Goal: Transaction & Acquisition: Purchase product/service

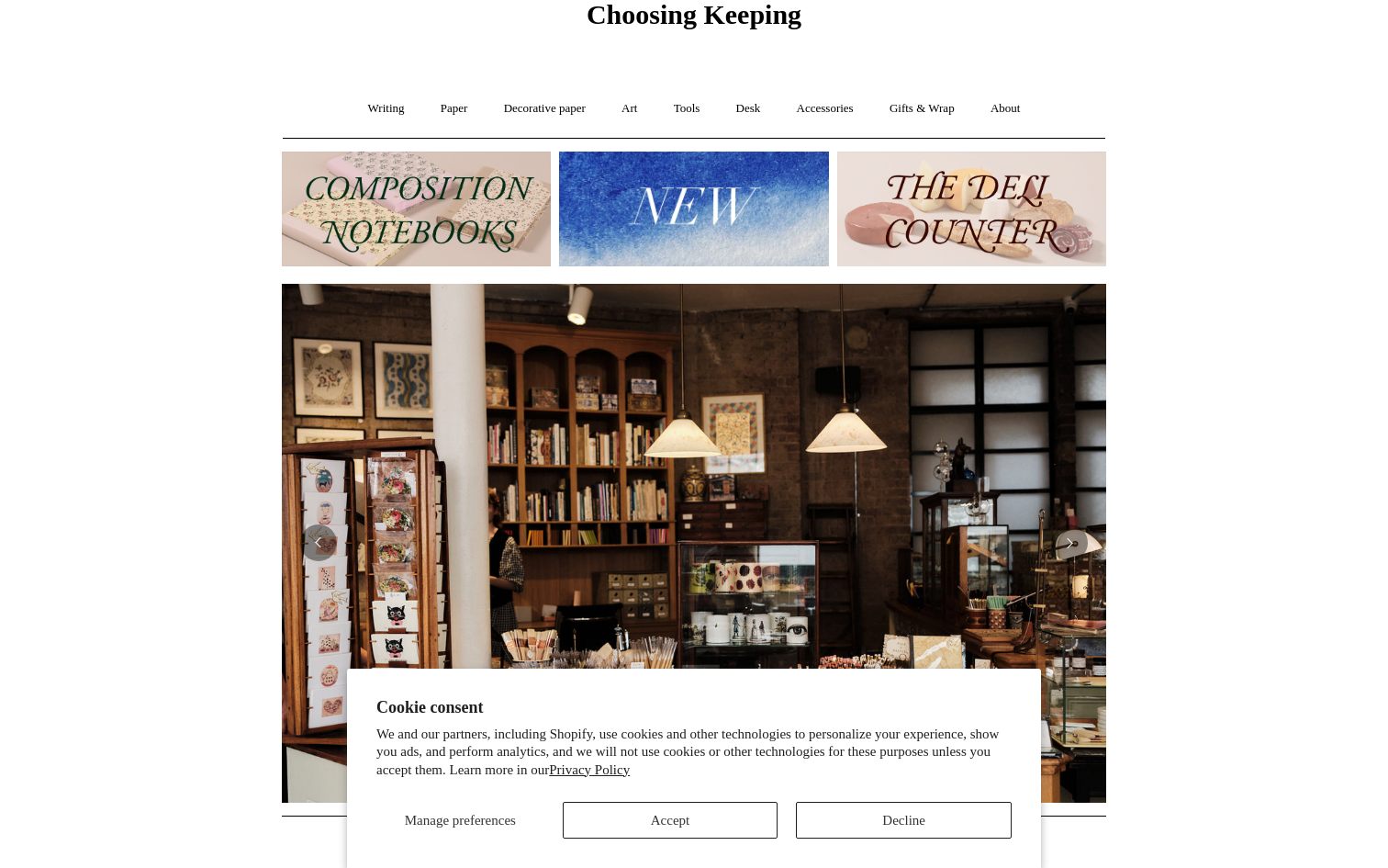
scroll to position [90, 0]
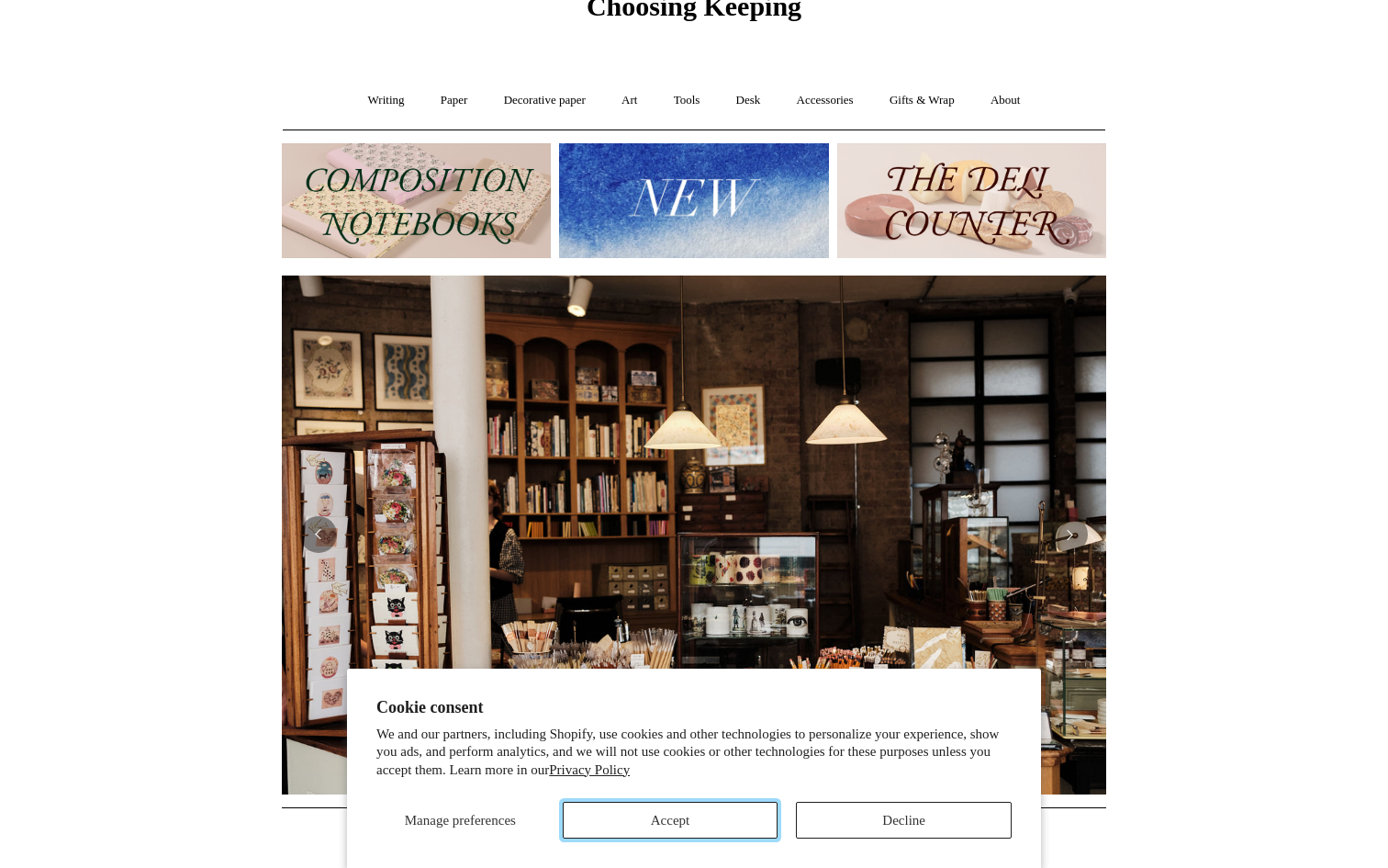
click at [683, 820] on button "Accept" at bounding box center [670, 820] width 215 height 37
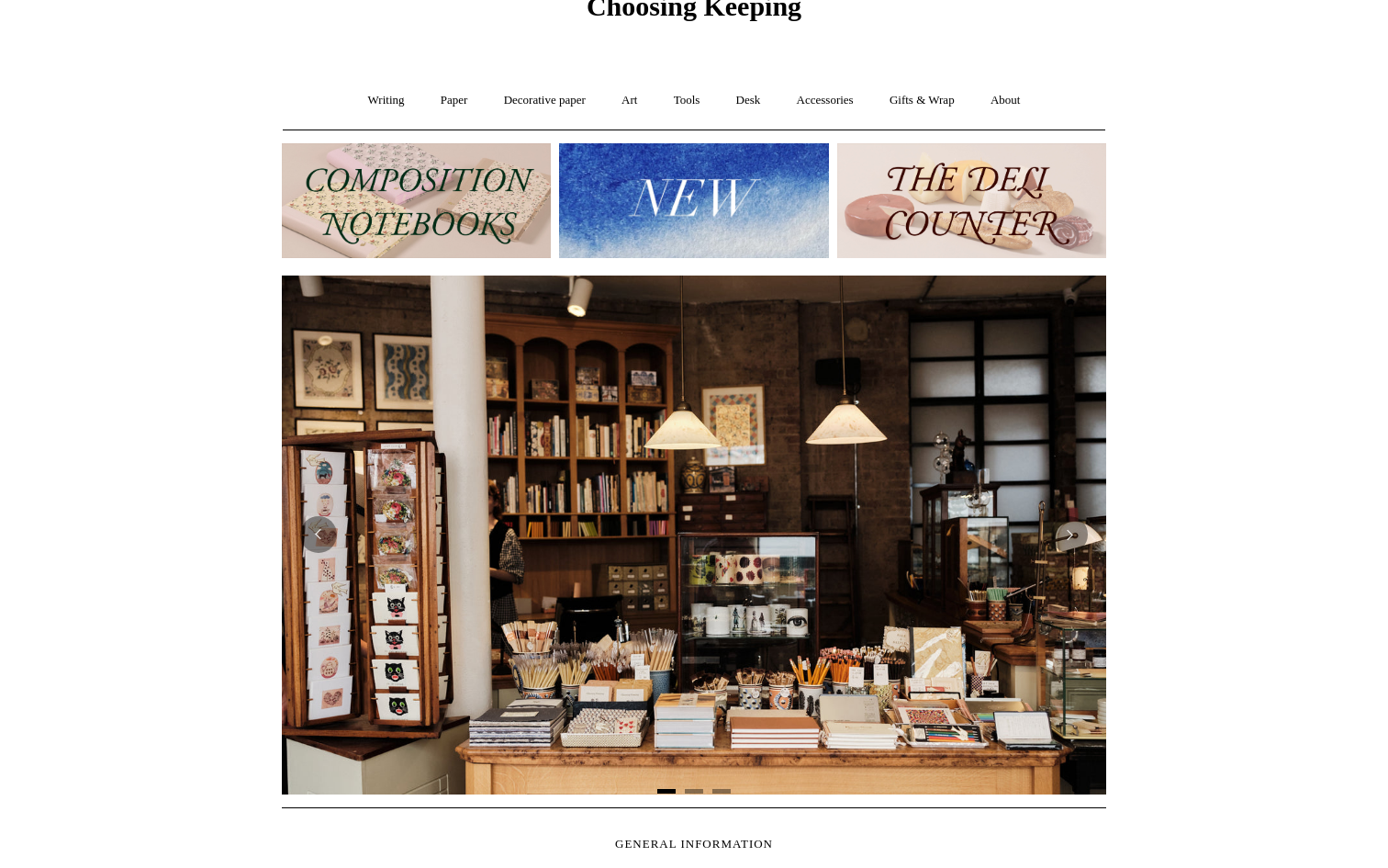
scroll to position [0, 0]
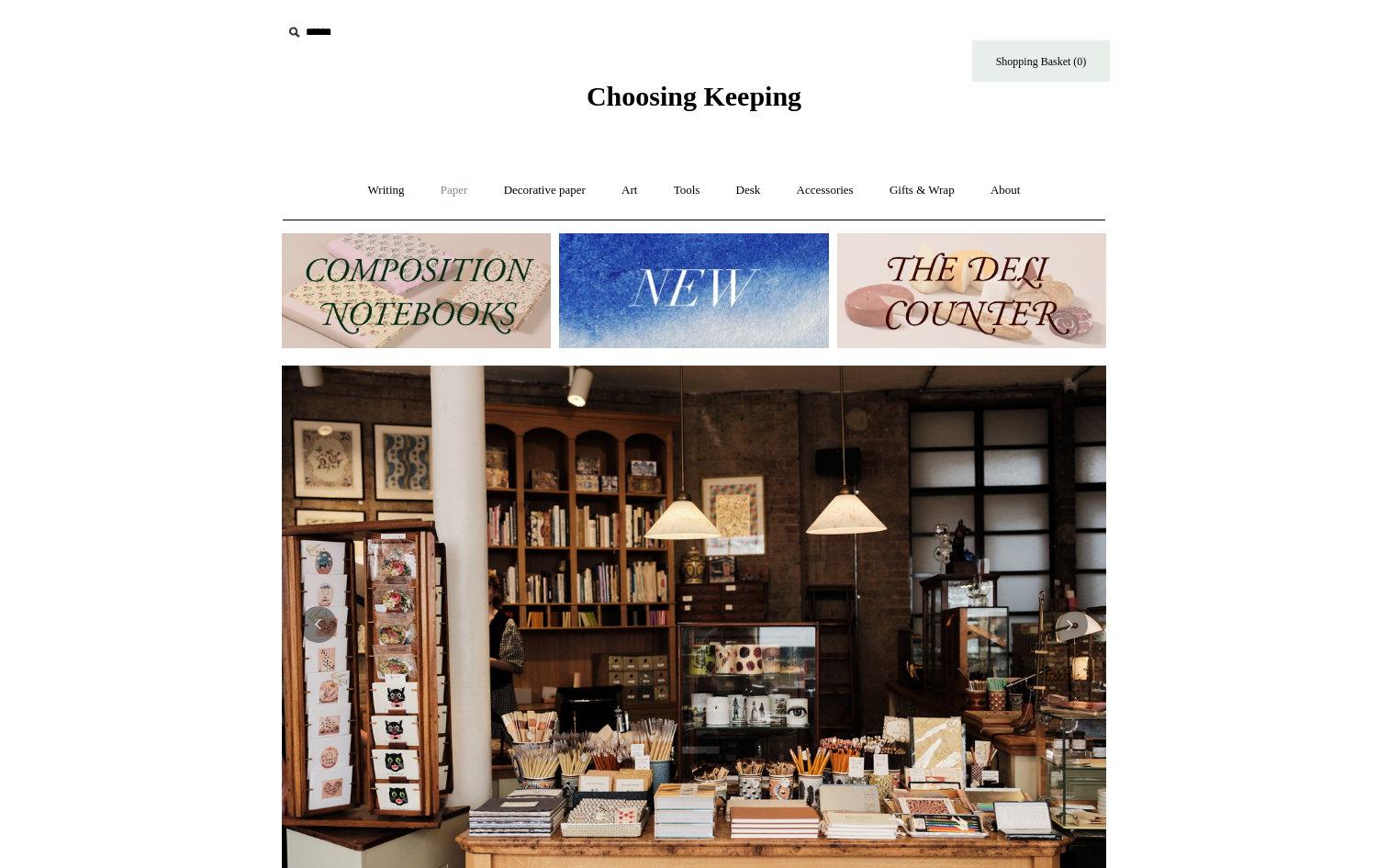
click at [451, 190] on link "Paper +" at bounding box center [454, 190] width 60 height 48
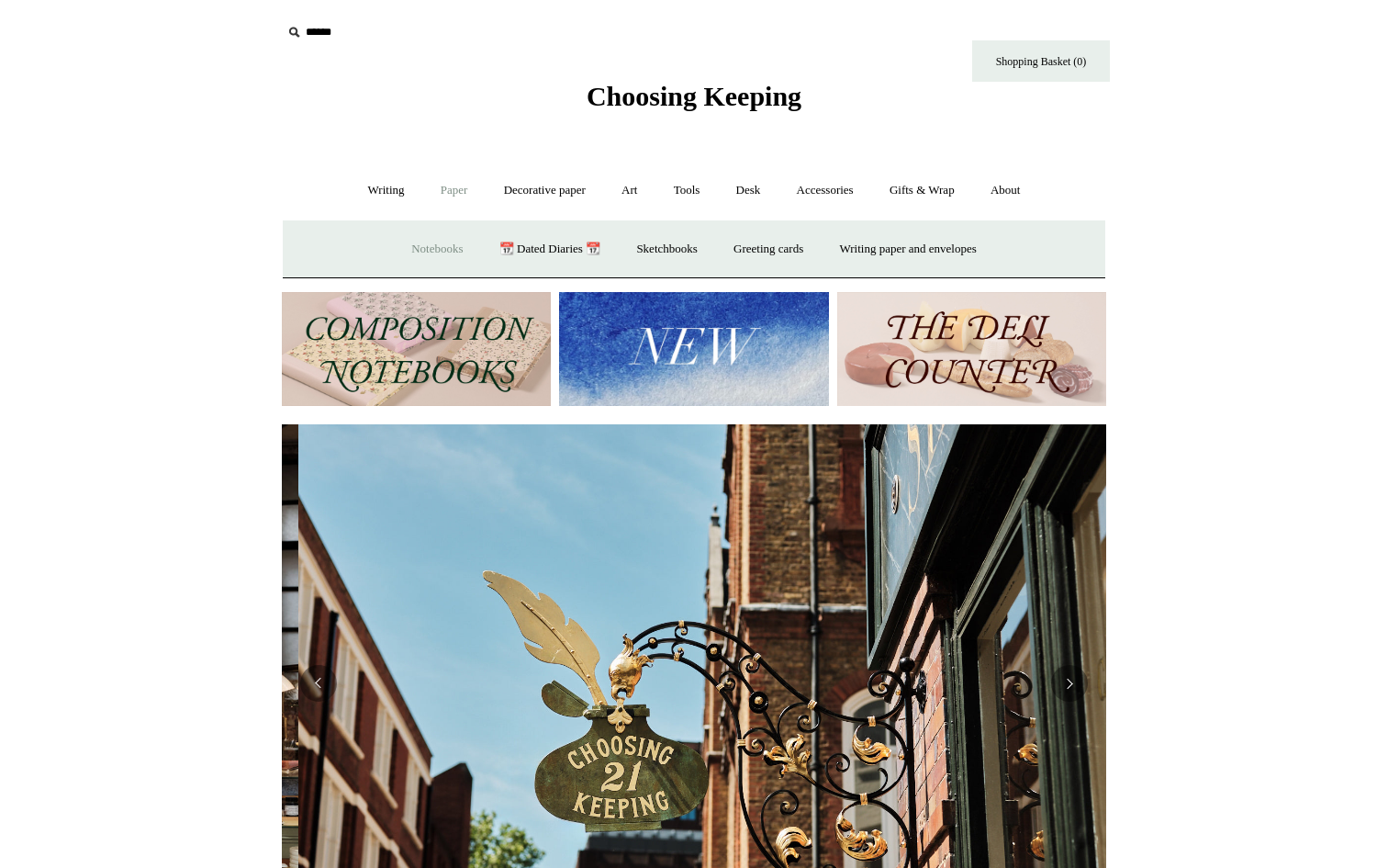
scroll to position [0, 824]
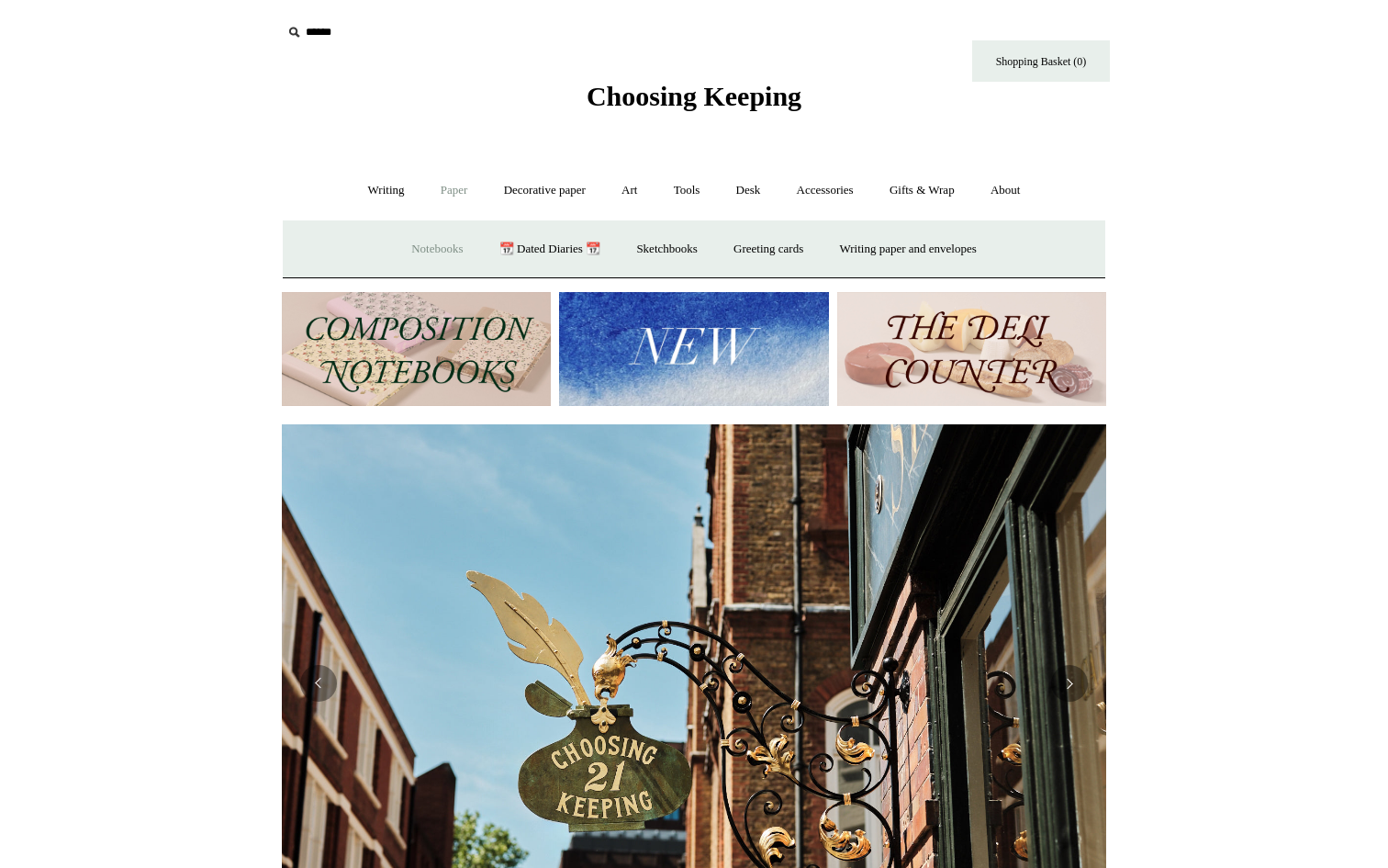
click at [438, 248] on link "Notebooks +" at bounding box center [436, 249] width 84 height 48
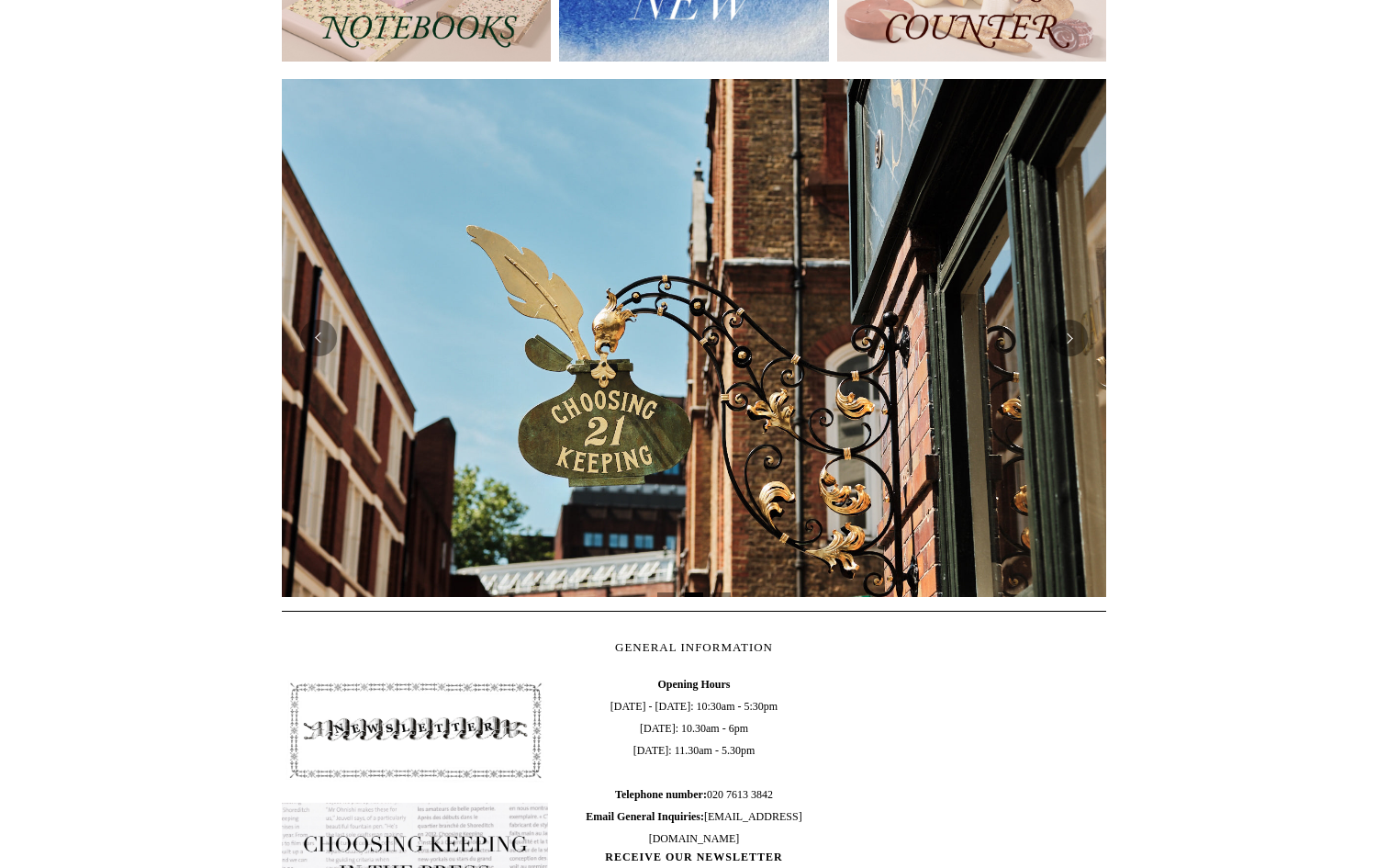
scroll to position [0, 0]
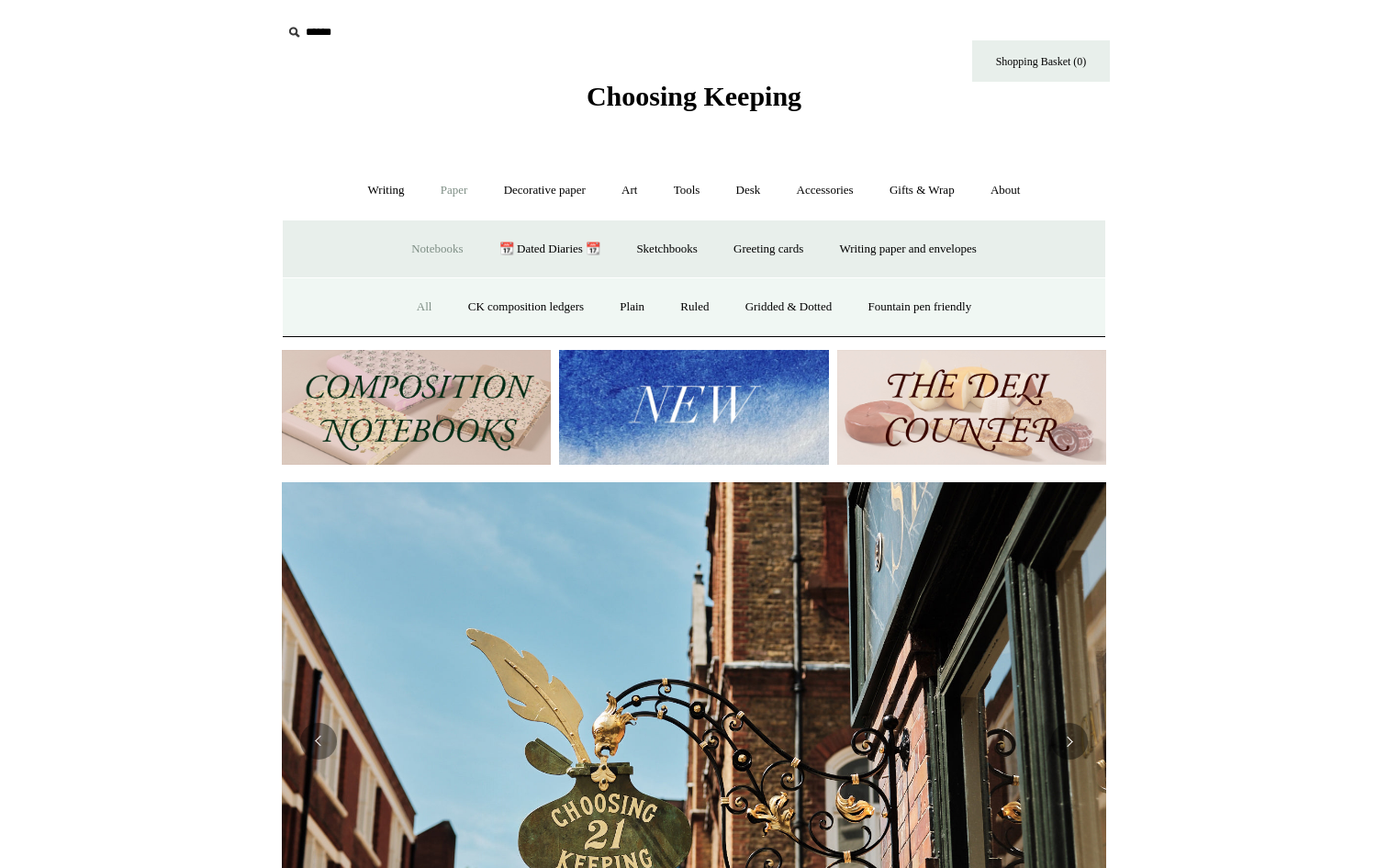
click at [411, 307] on link "All" at bounding box center [425, 307] width 48 height 48
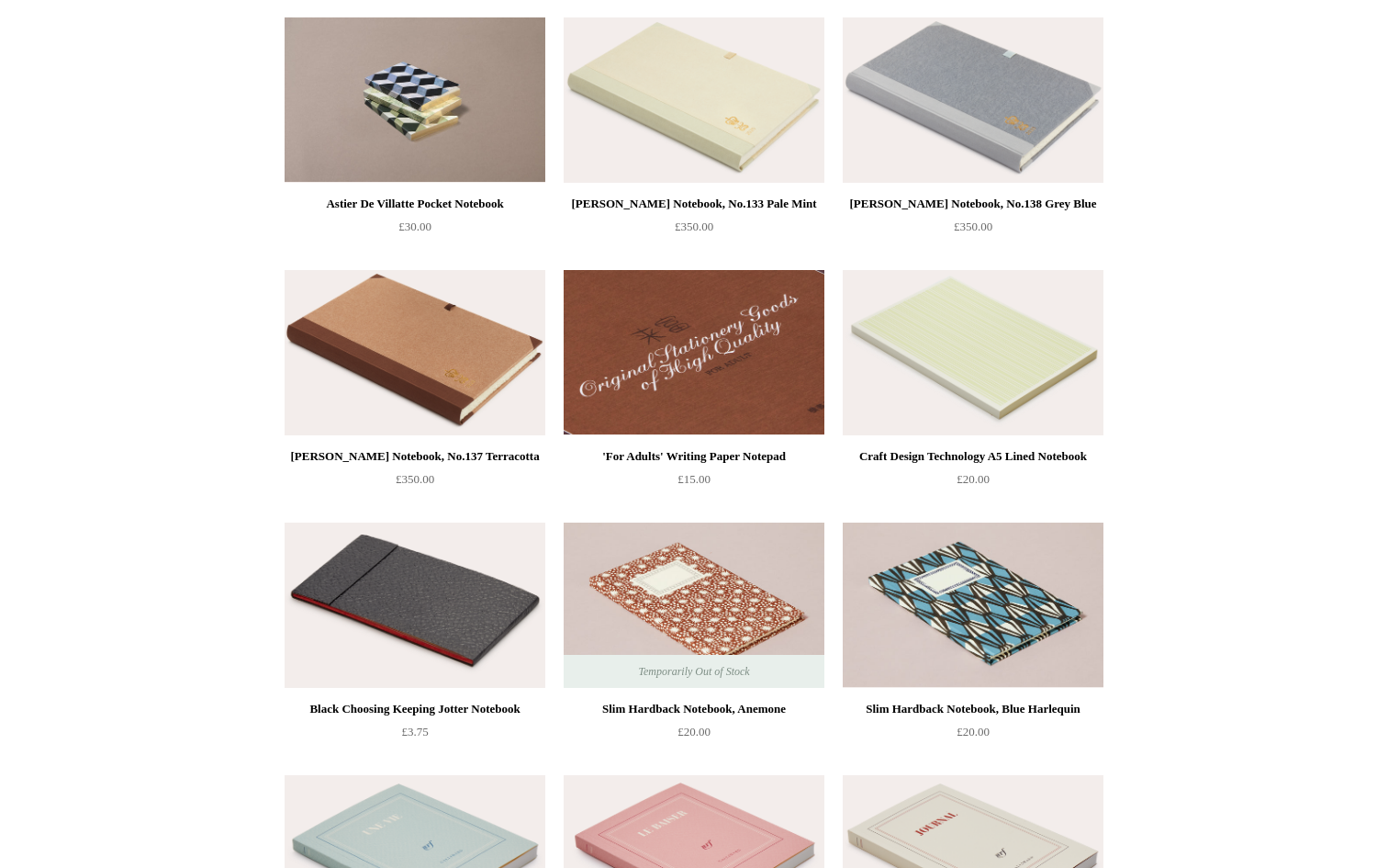
scroll to position [6035, 0]
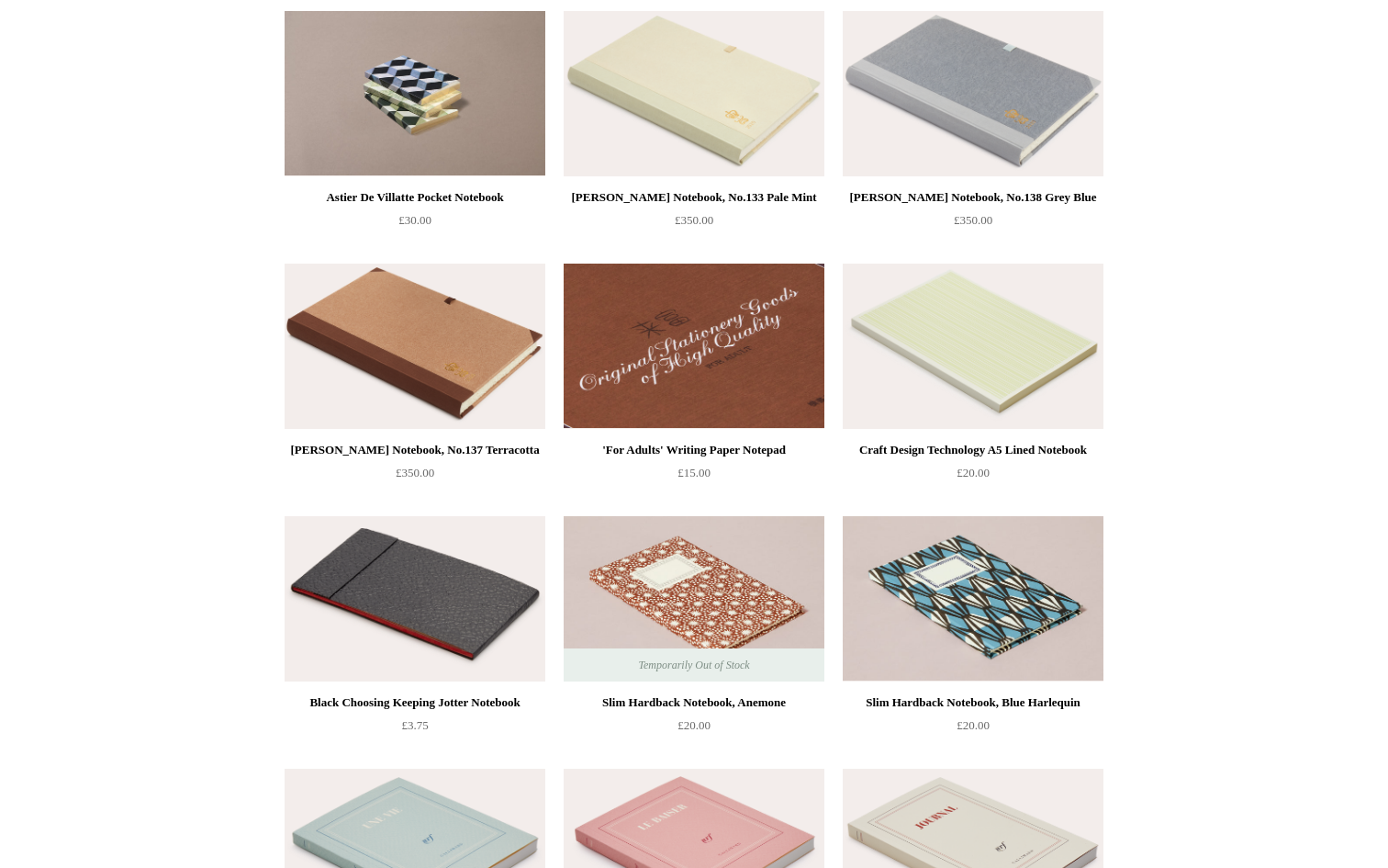
click at [737, 381] on img at bounding box center [694, 346] width 261 height 165
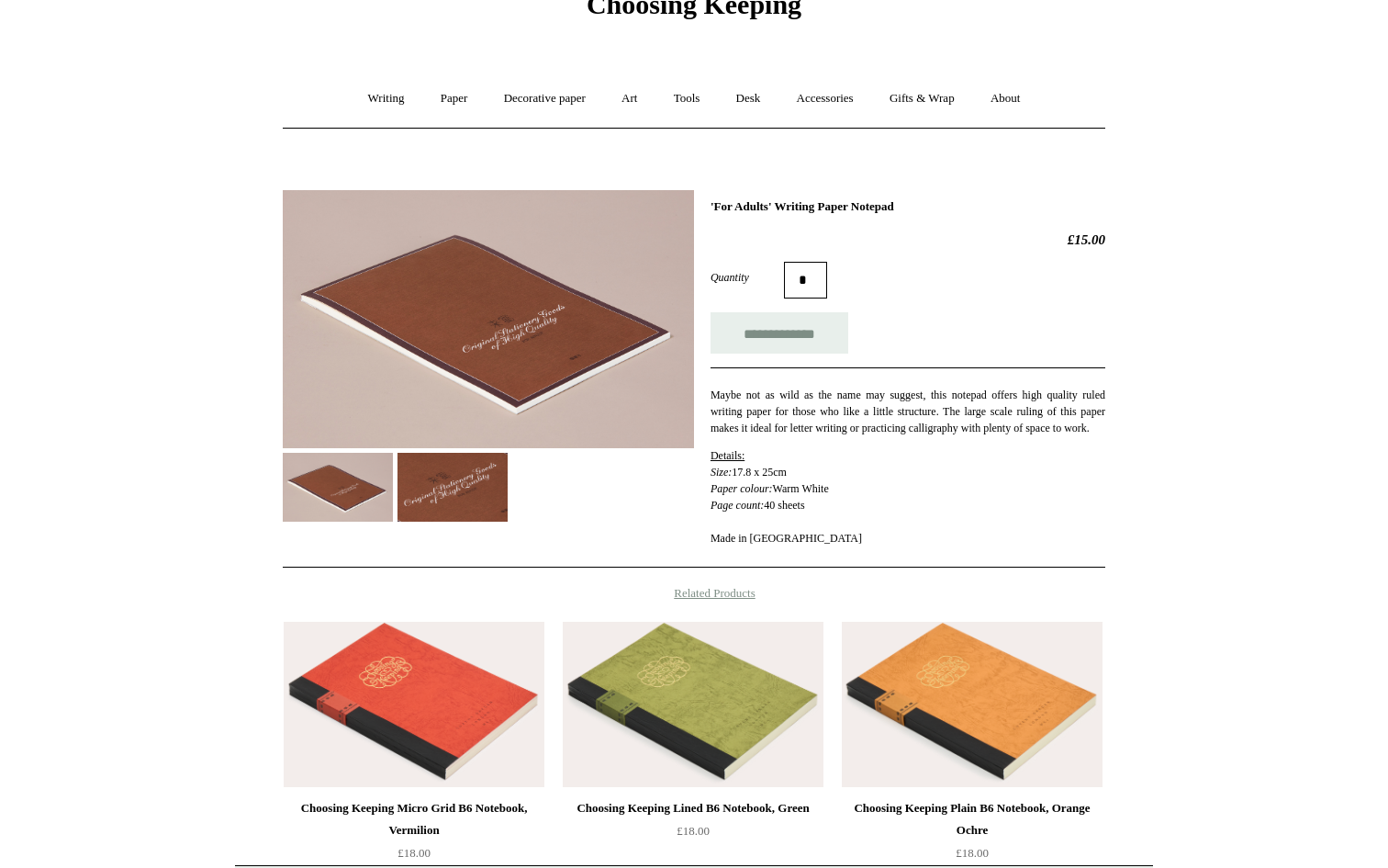
scroll to position [91, 0]
click at [507, 375] on img at bounding box center [489, 320] width 411 height 258
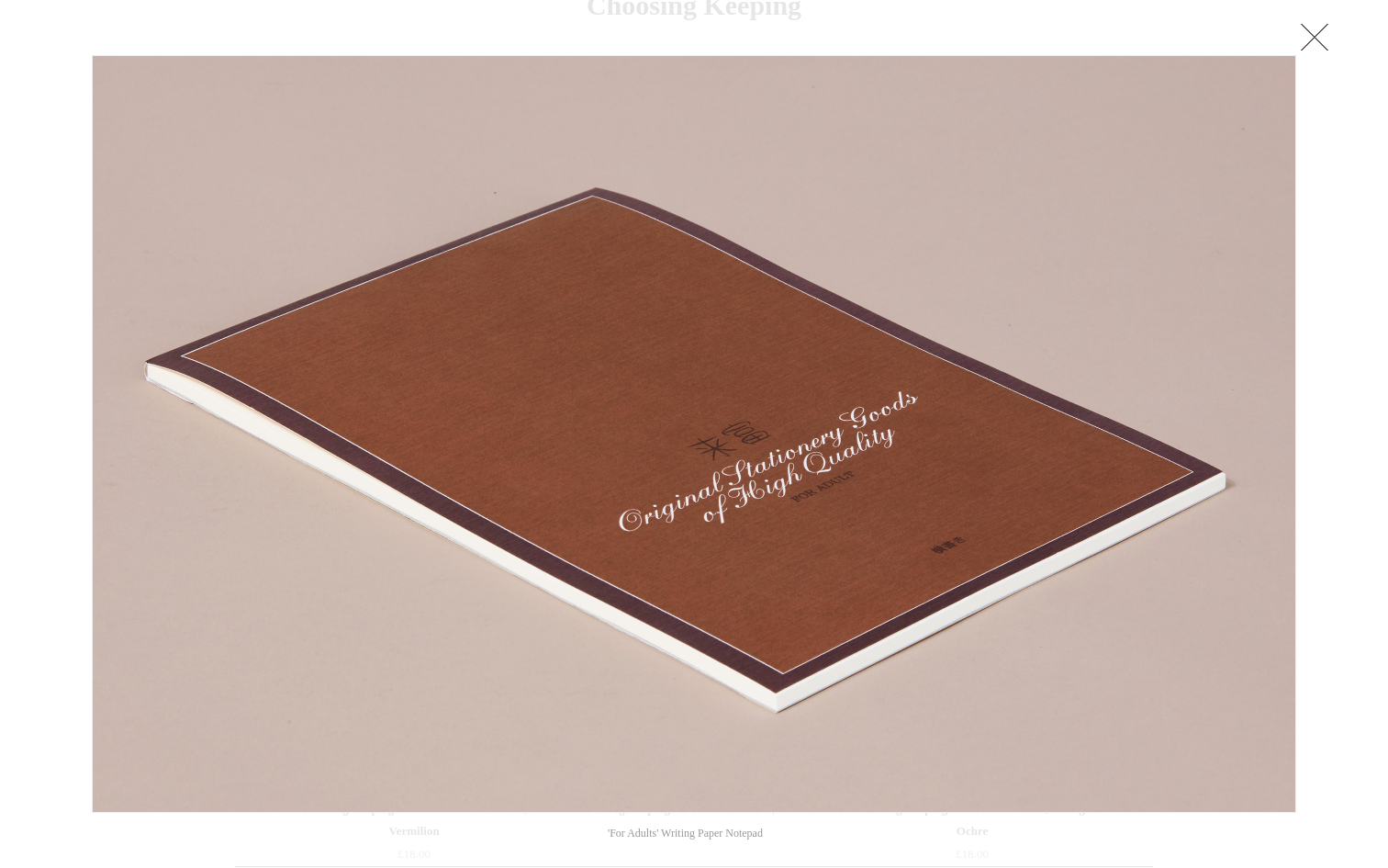
click at [1319, 39] on link at bounding box center [1315, 37] width 37 height 37
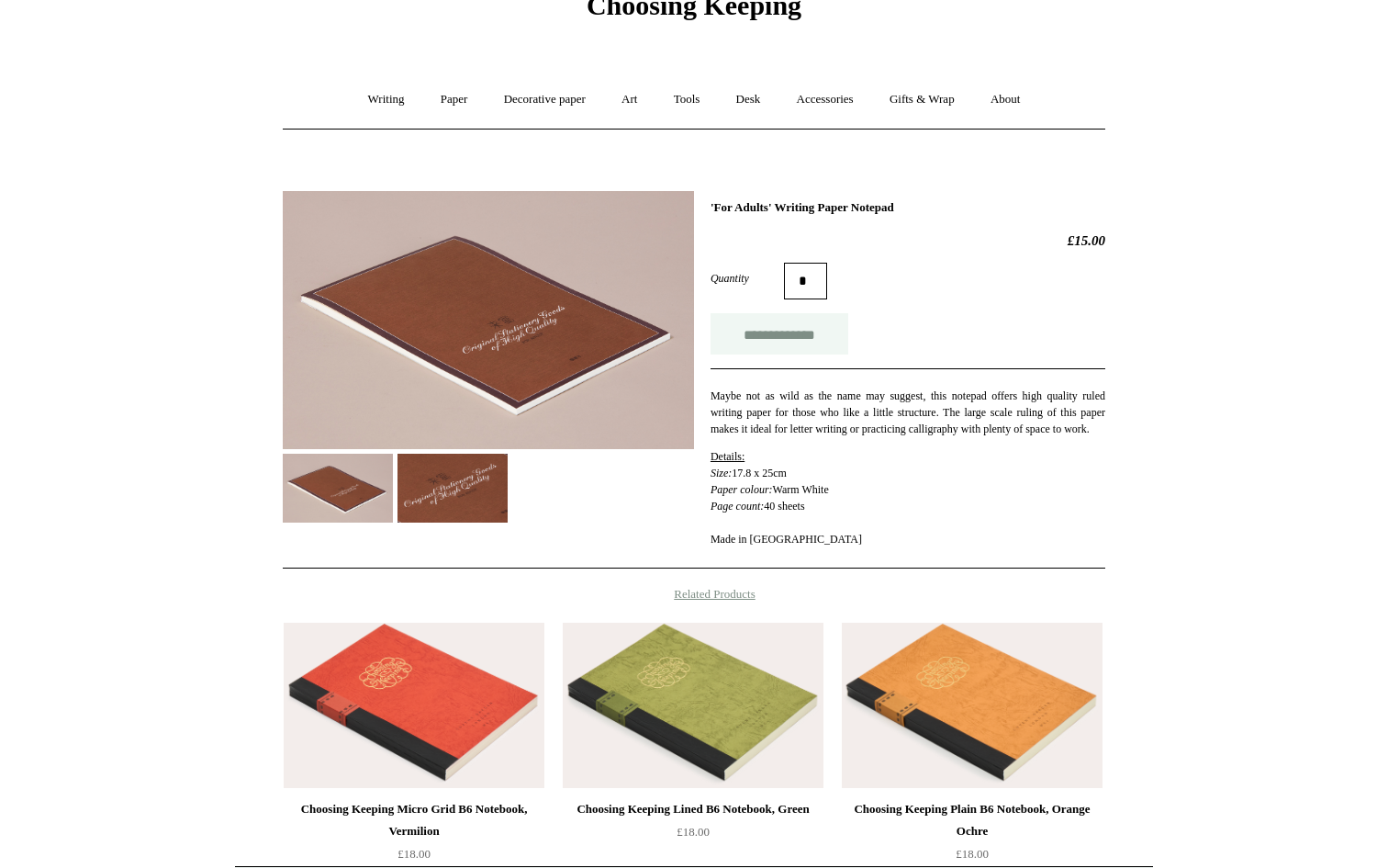
click at [809, 336] on input "**********" at bounding box center [780, 334] width 138 height 42
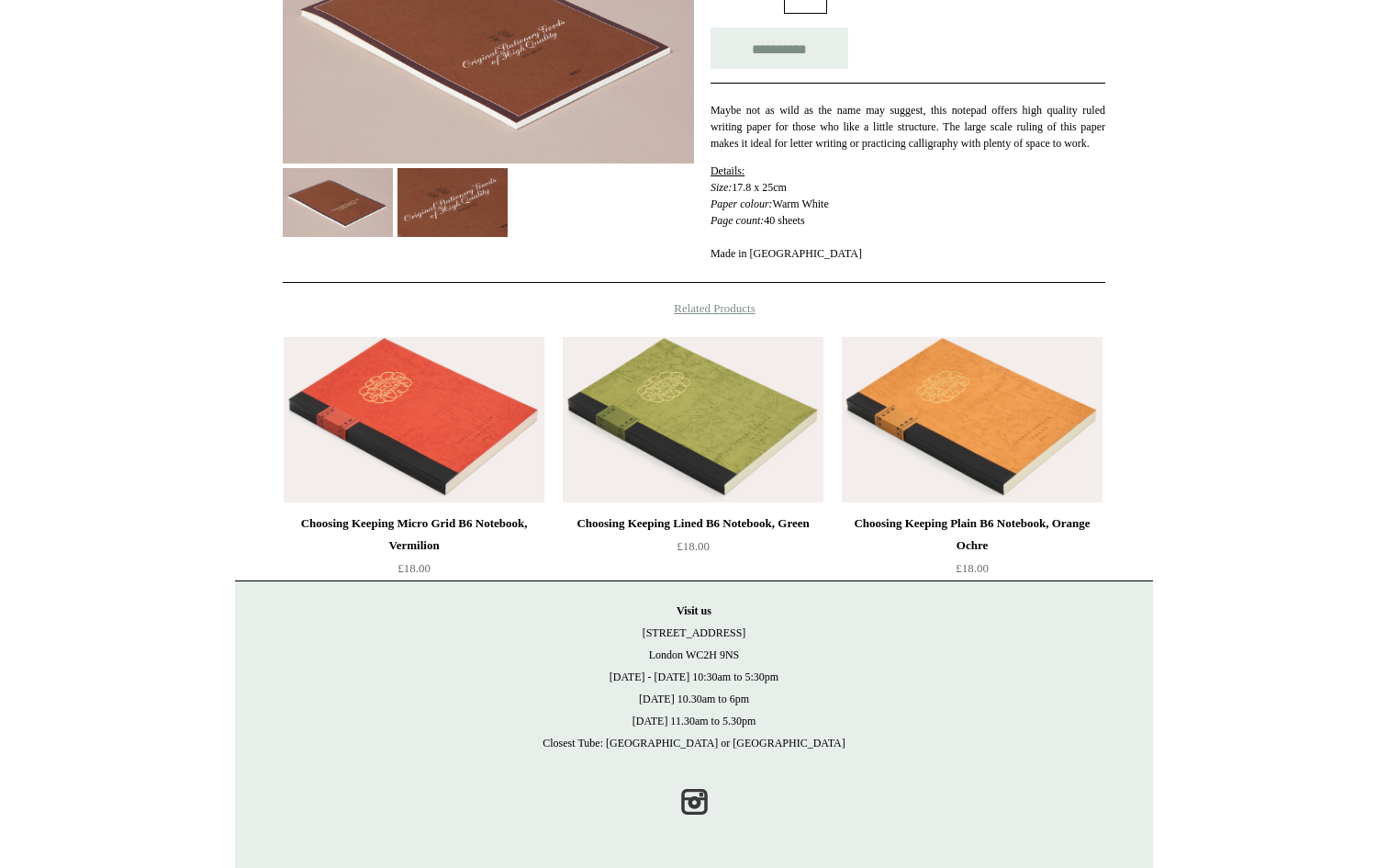
scroll to position [394, 0]
type input "**********"
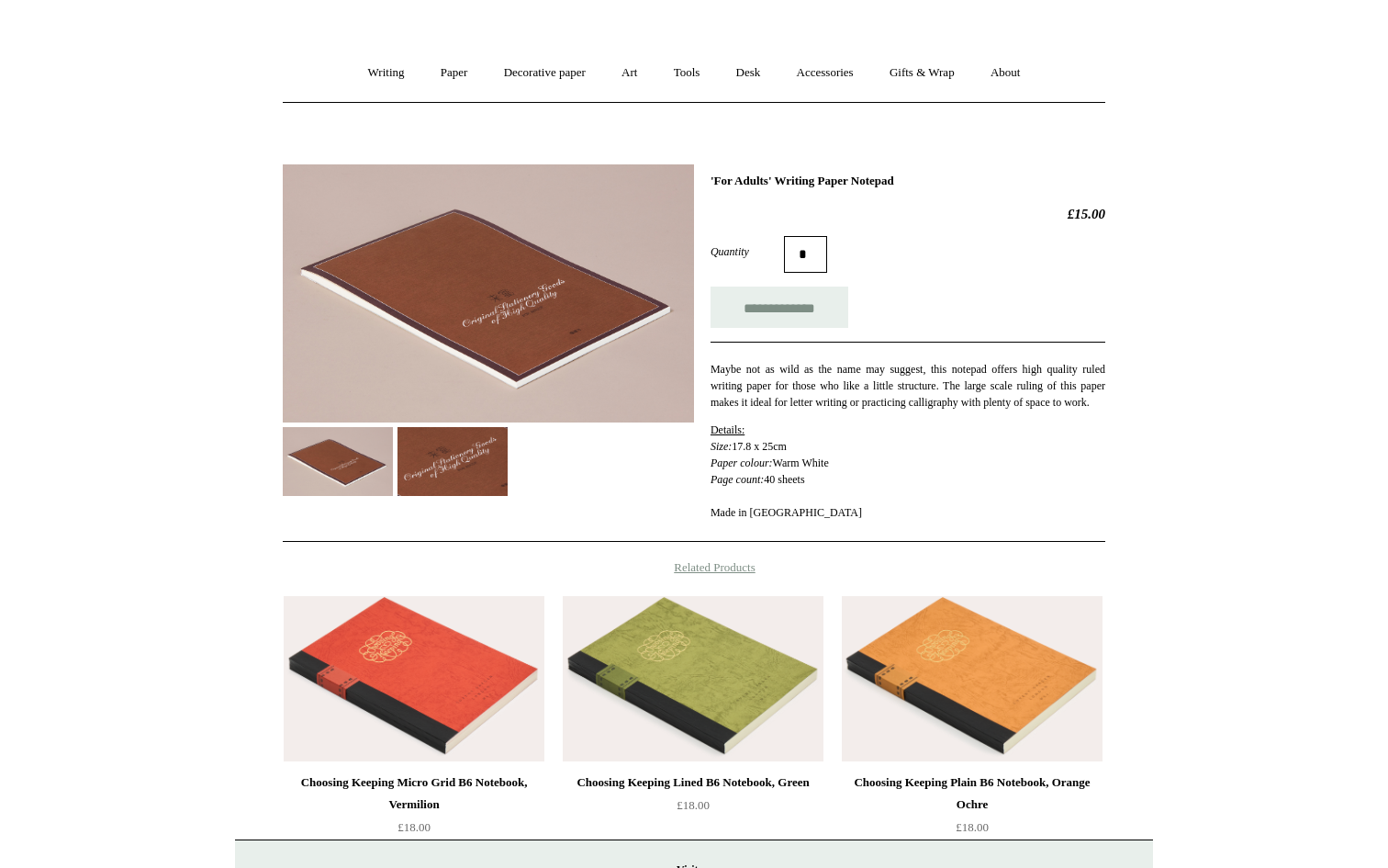
scroll to position [0, 0]
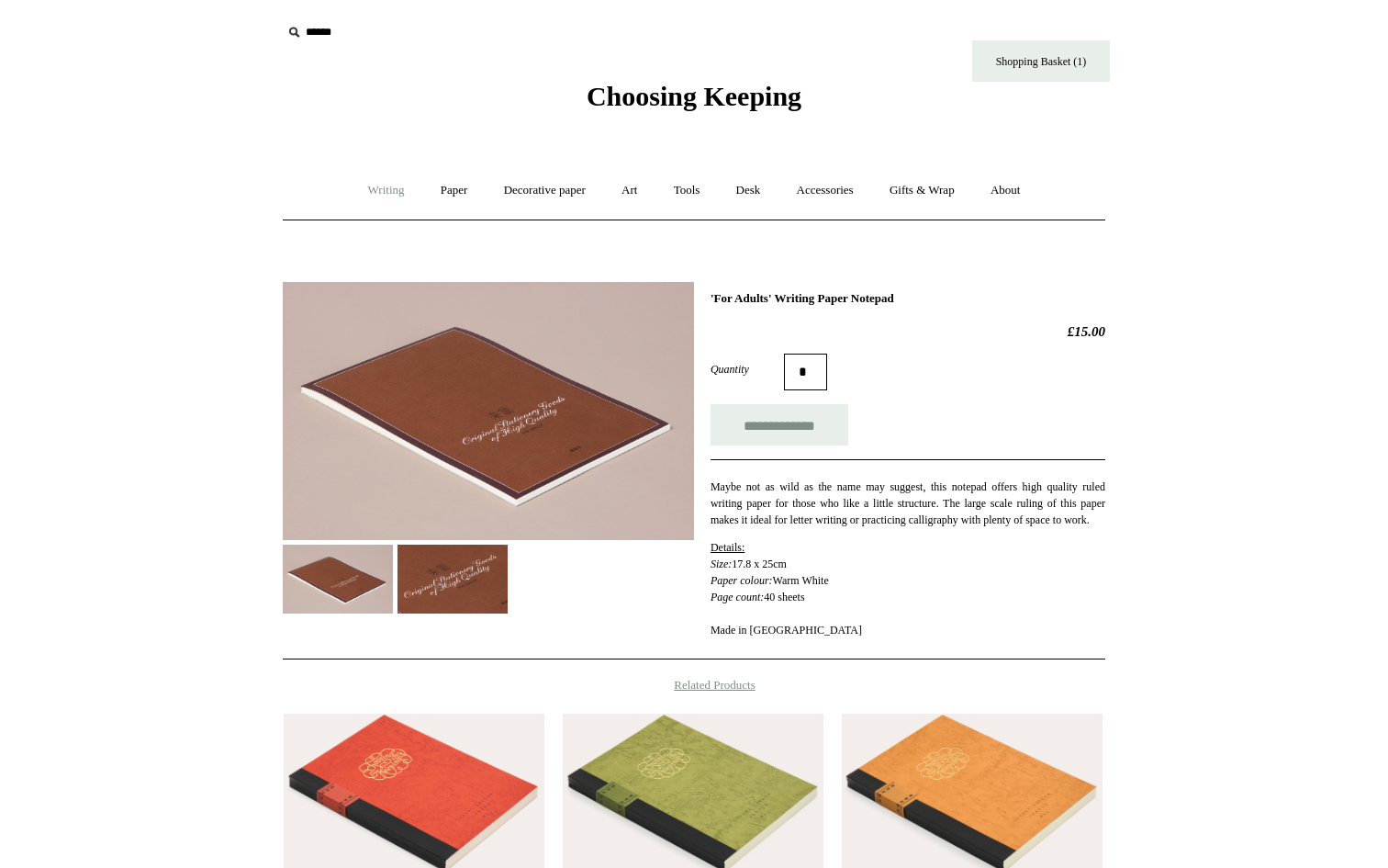
click at [371, 191] on link "Writing +" at bounding box center [387, 190] width 70 height 48
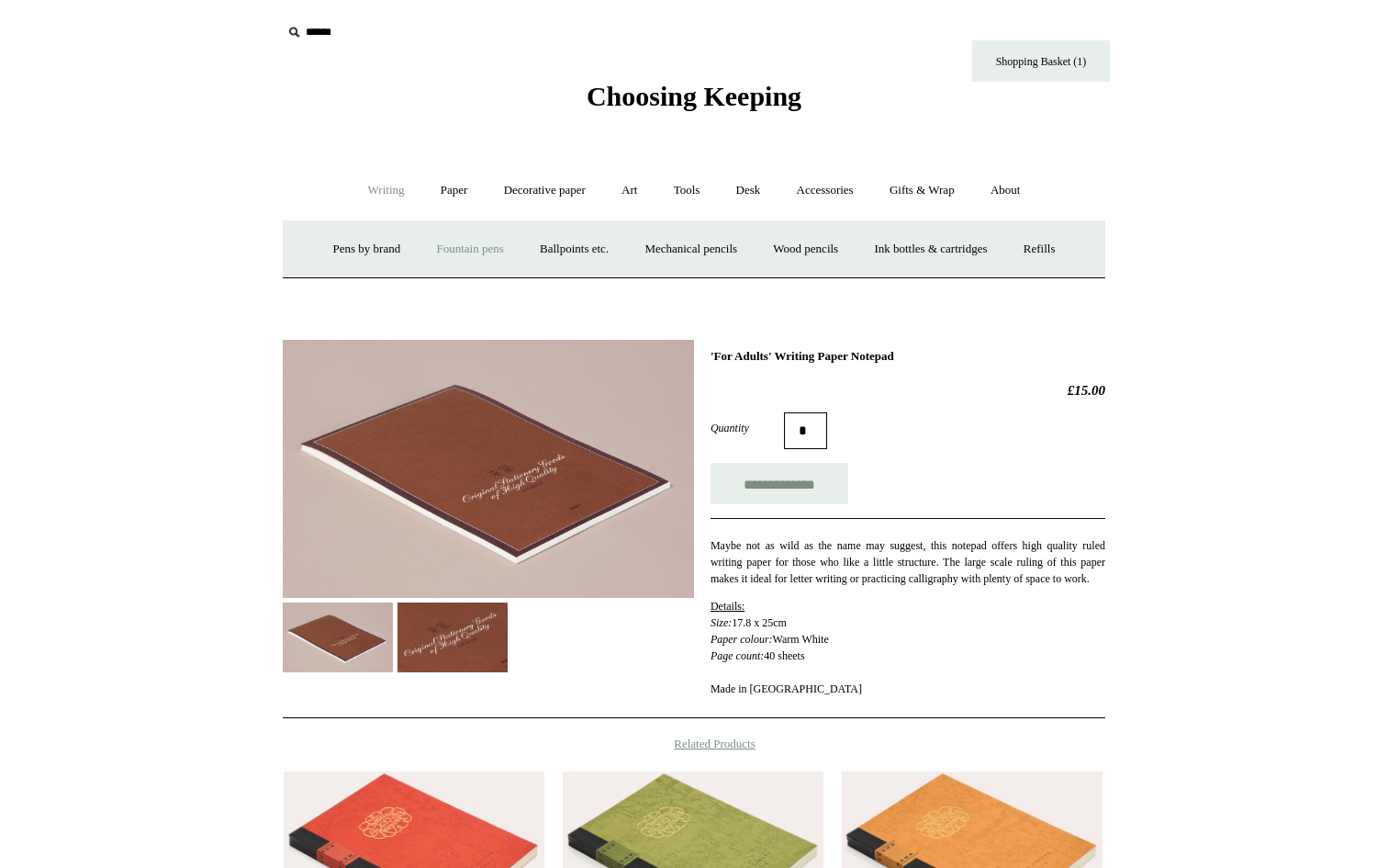
click at [440, 243] on link "Fountain pens +" at bounding box center [469, 249] width 100 height 48
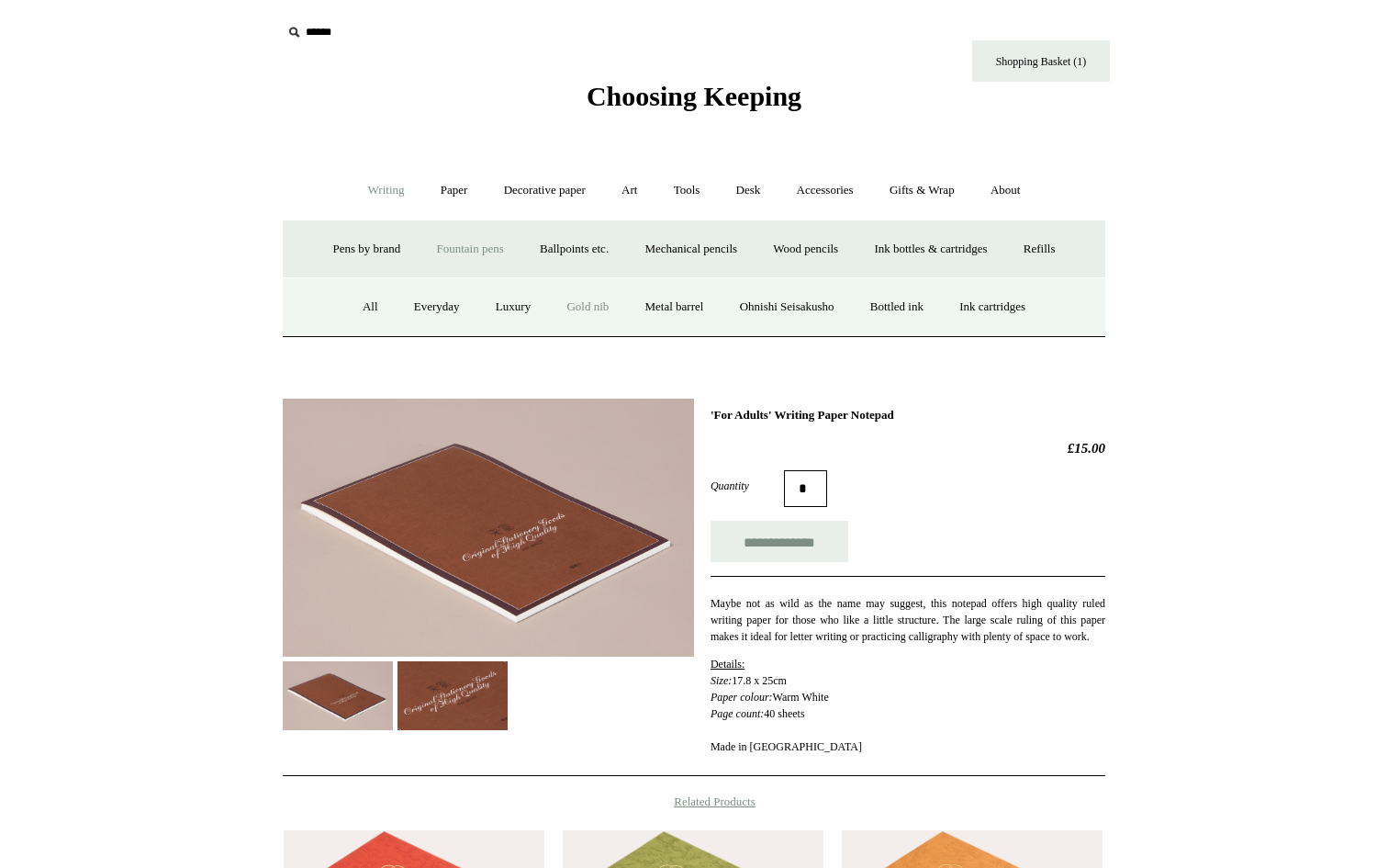
click at [567, 311] on link "Gold nib" at bounding box center [588, 307] width 76 height 48
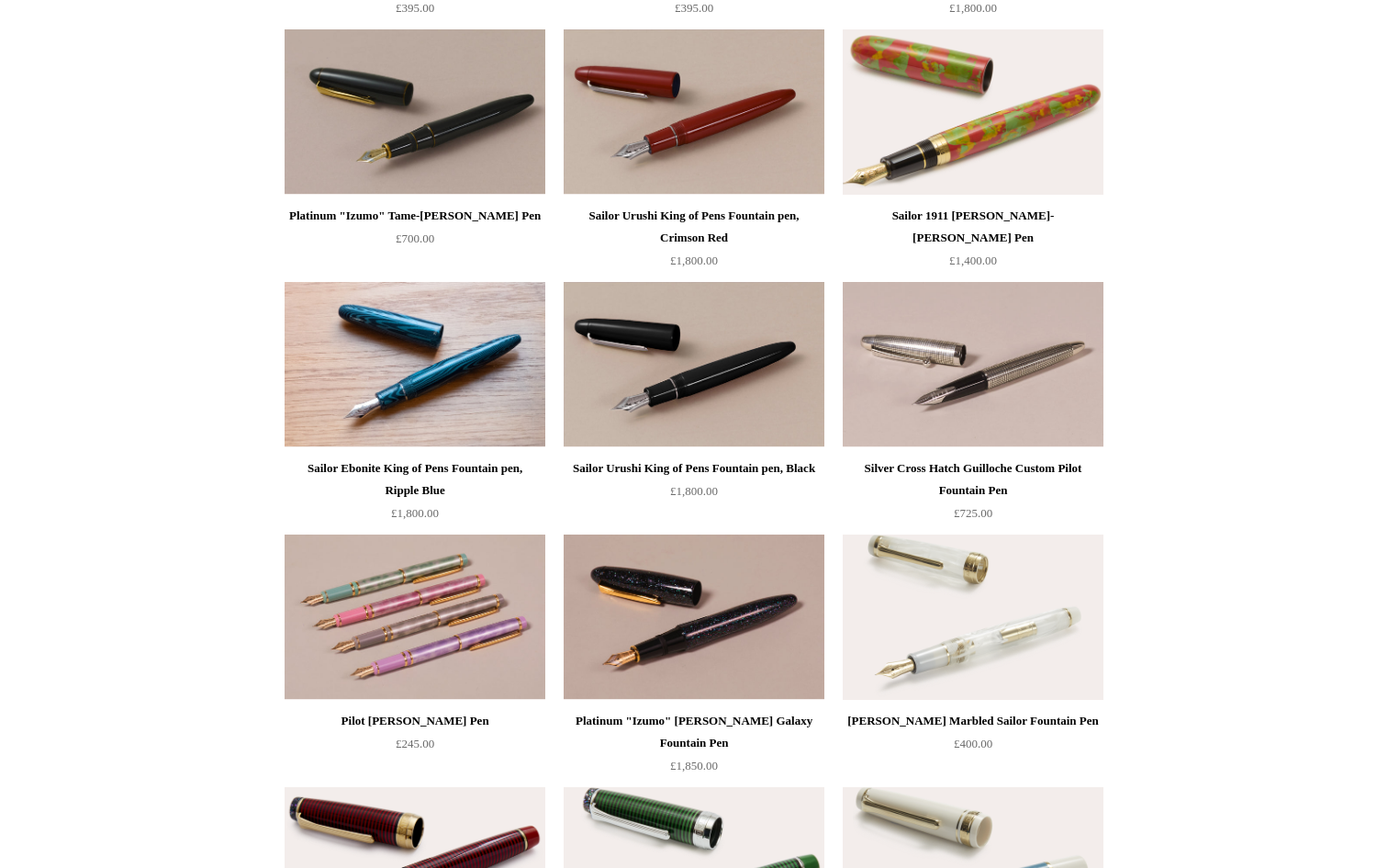
scroll to position [1726, 0]
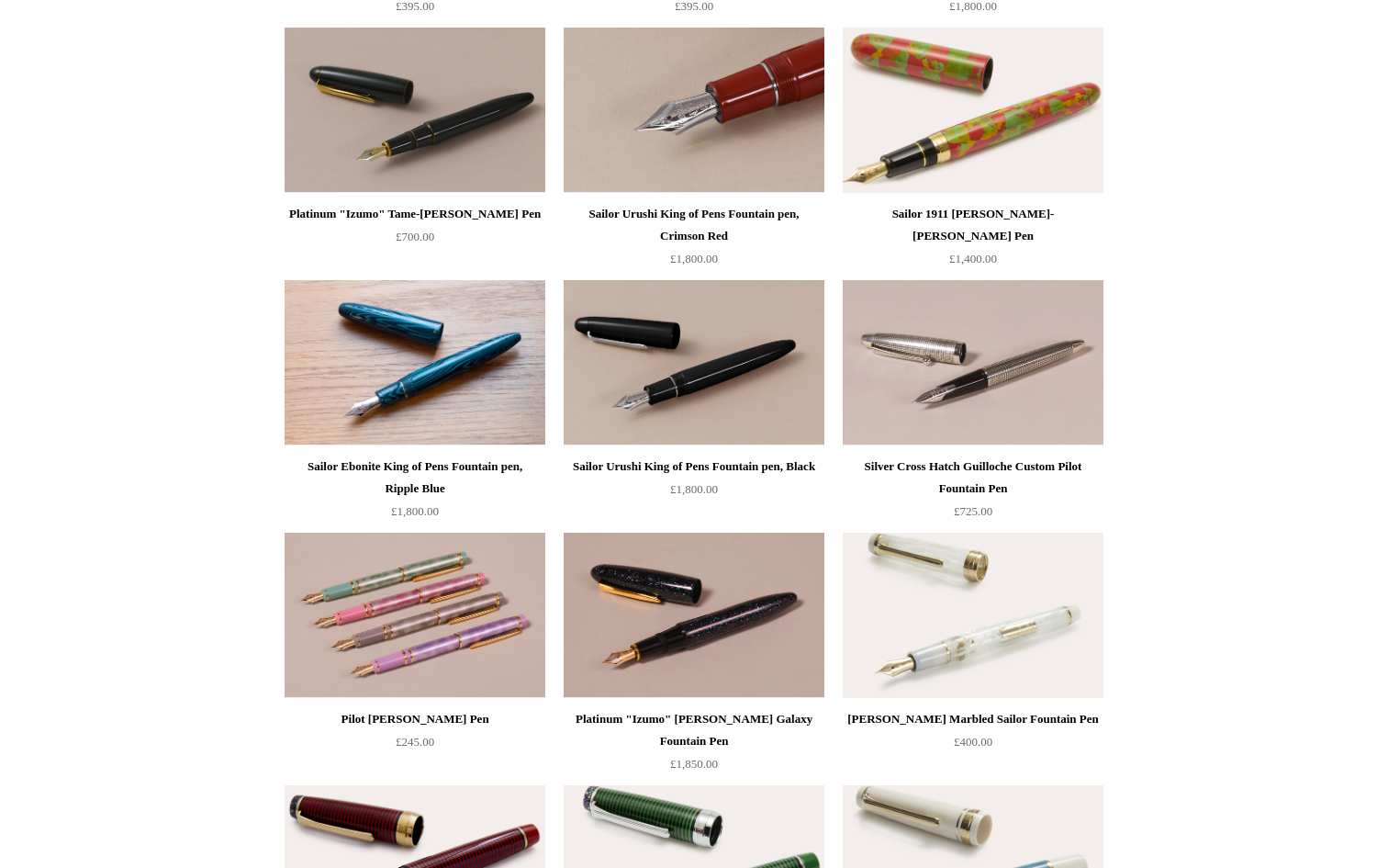
click at [674, 94] on img at bounding box center [694, 110] width 261 height 165
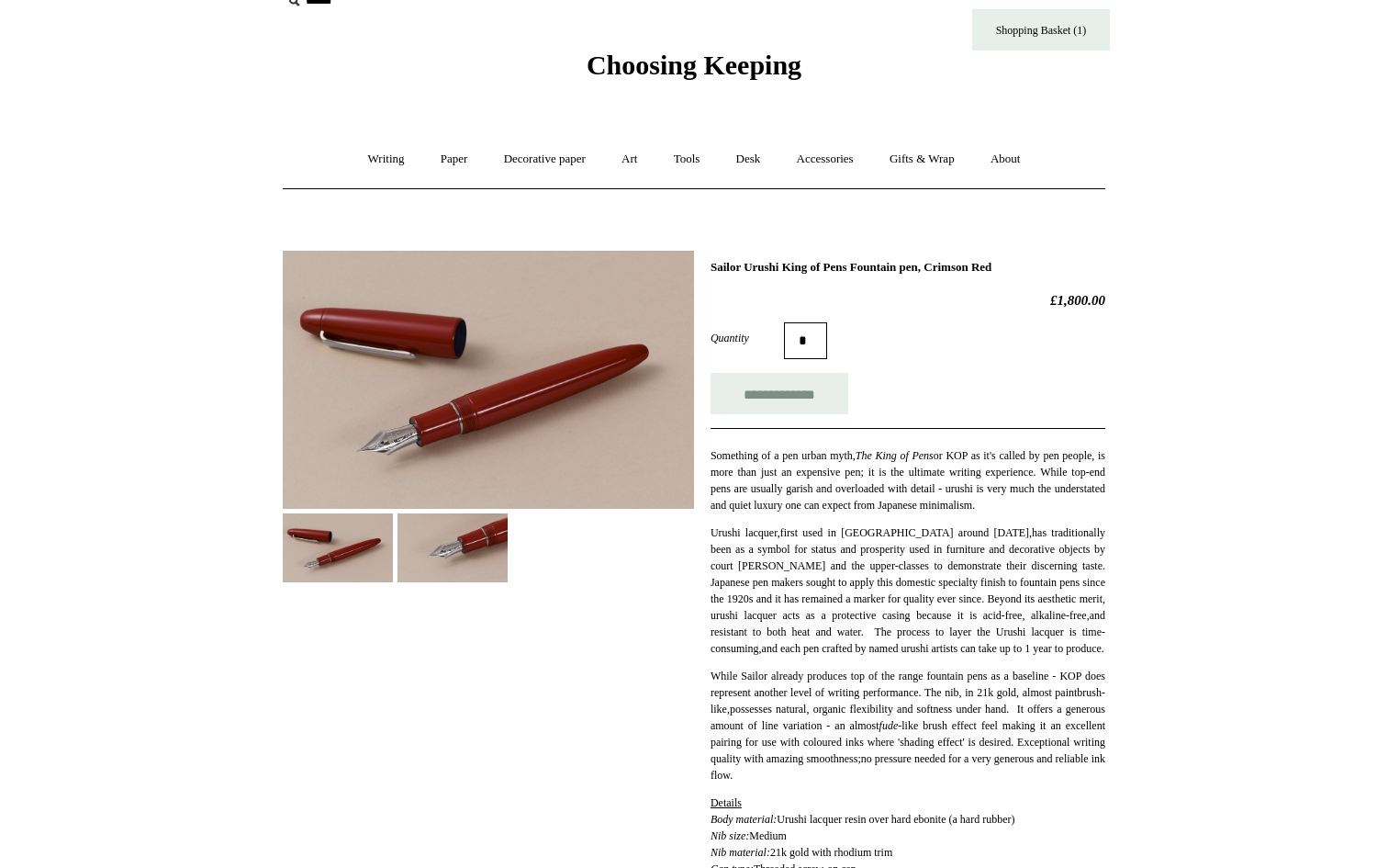
scroll to position [20, 0]
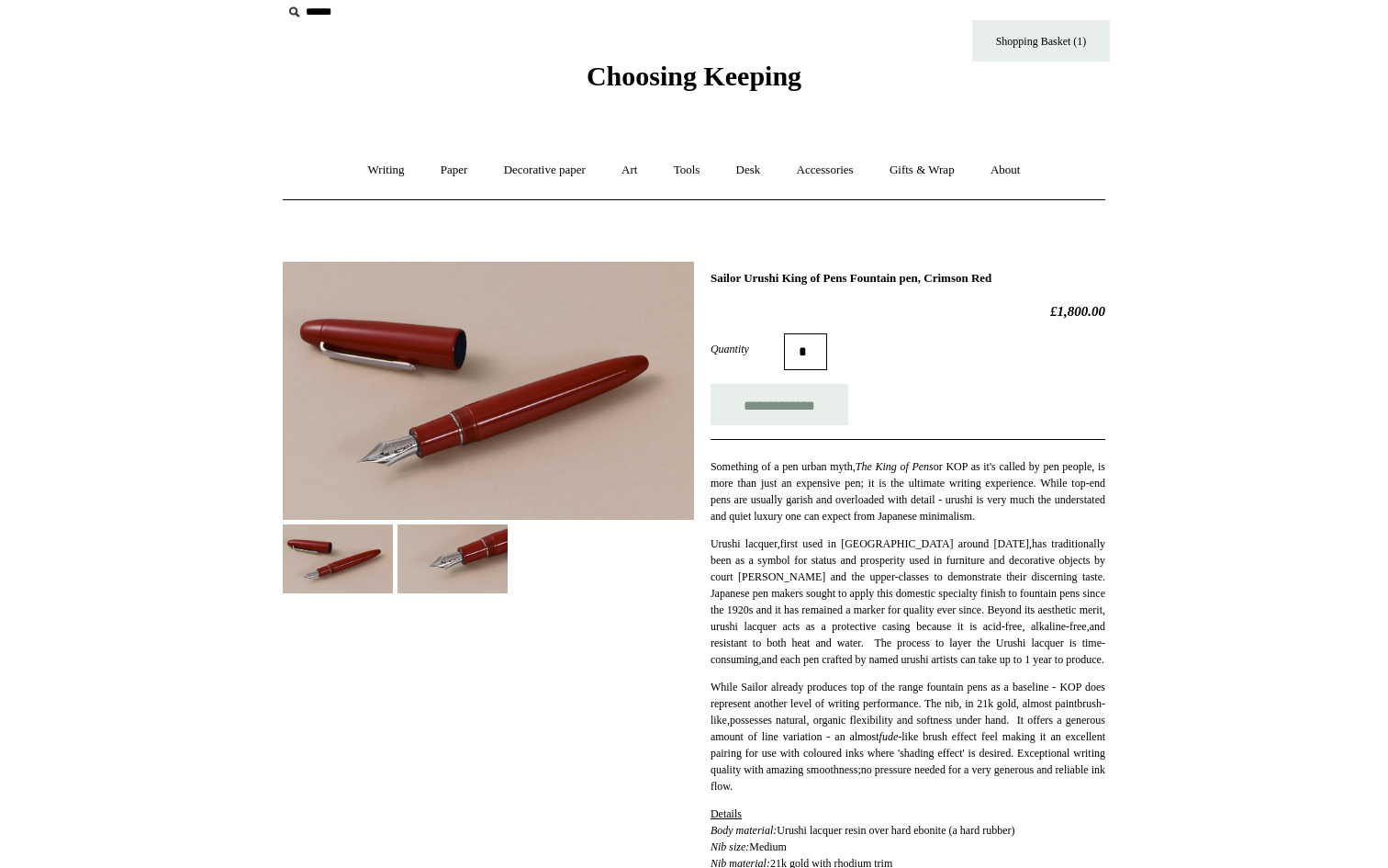
click at [365, 553] on img at bounding box center [339, 559] width 111 height 69
click at [457, 564] on img at bounding box center [453, 559] width 111 height 69
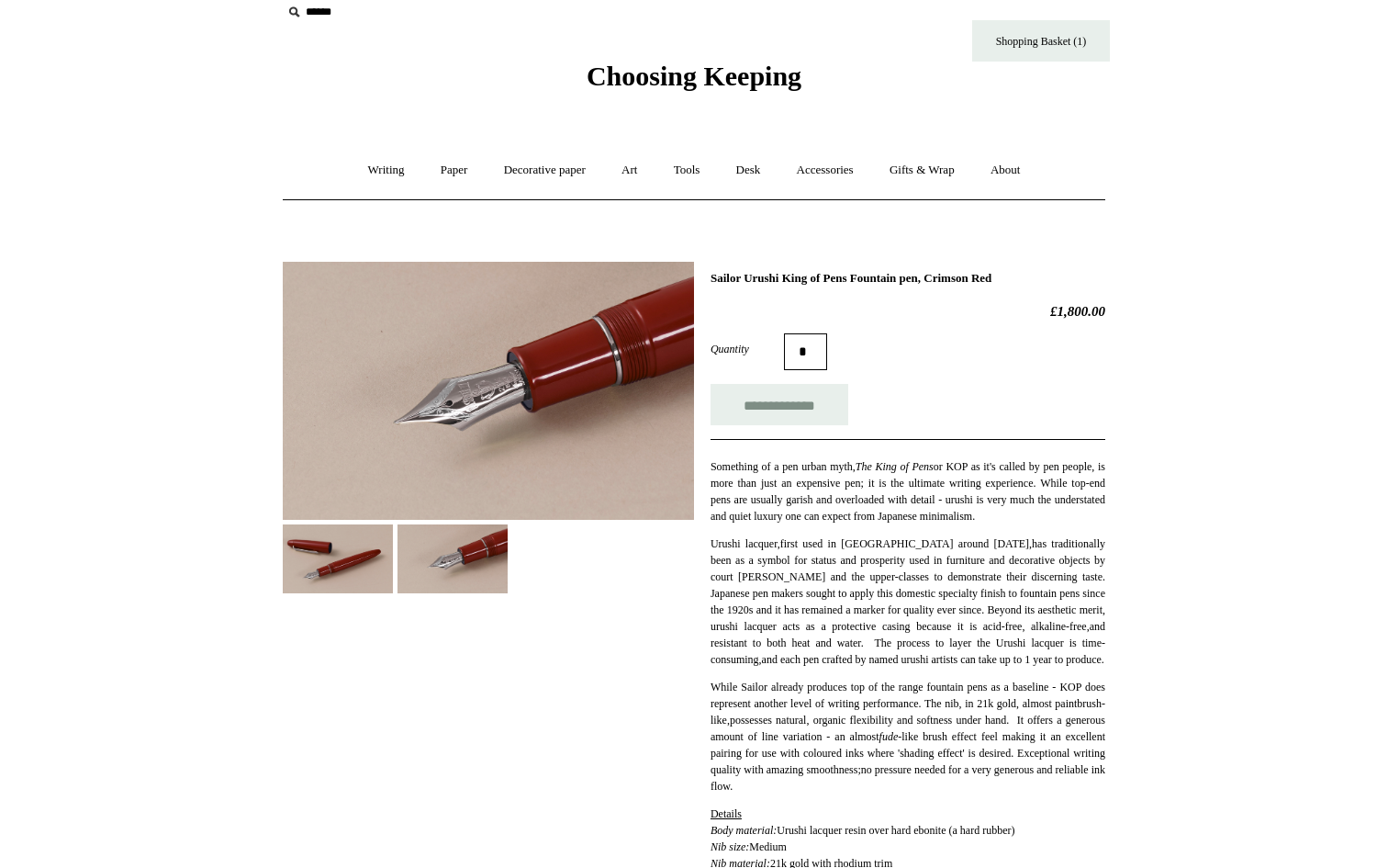
click at [414, 443] on img at bounding box center [489, 391] width 411 height 258
click at [317, 559] on img at bounding box center [339, 559] width 111 height 69
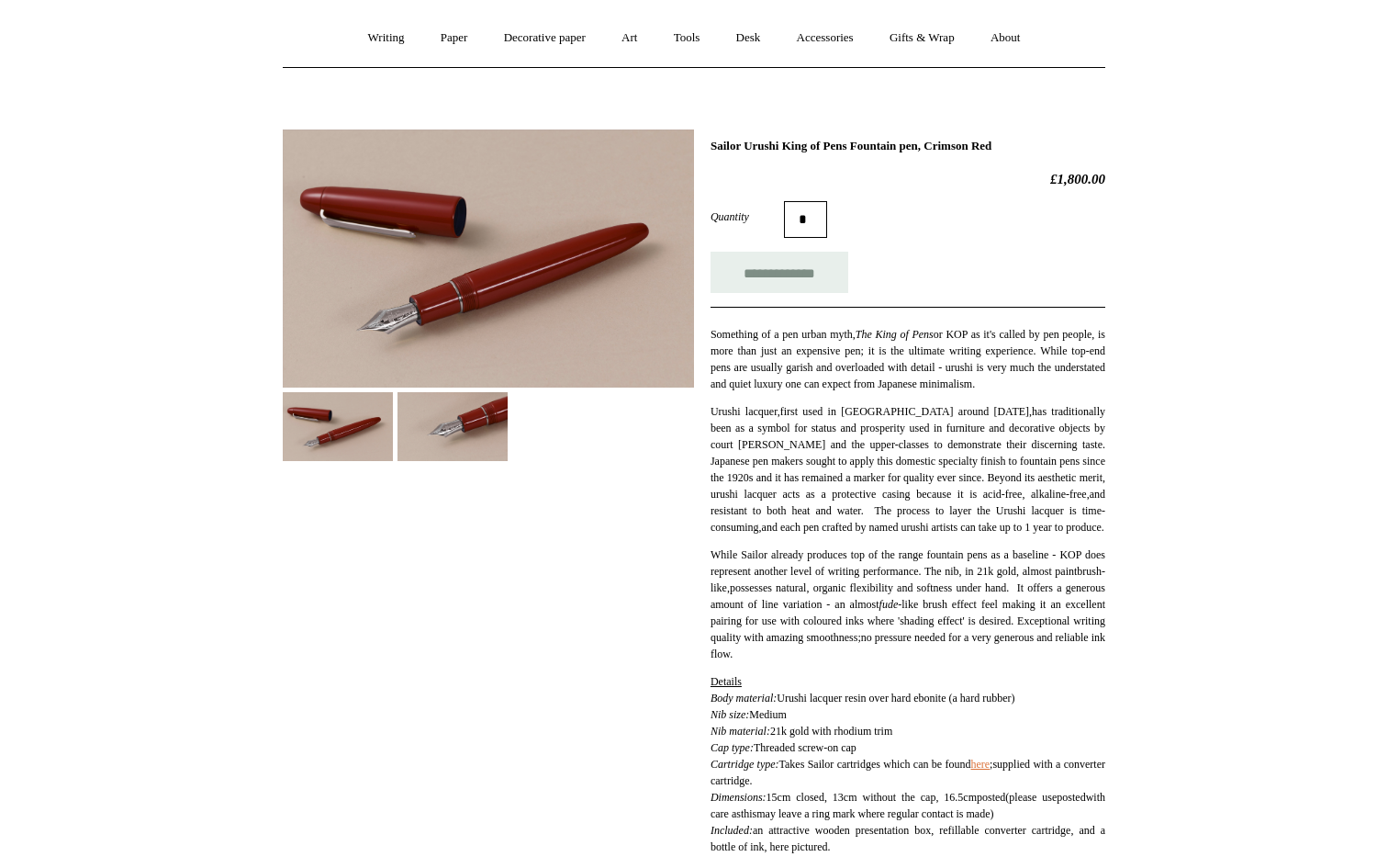
scroll to position [155, 0]
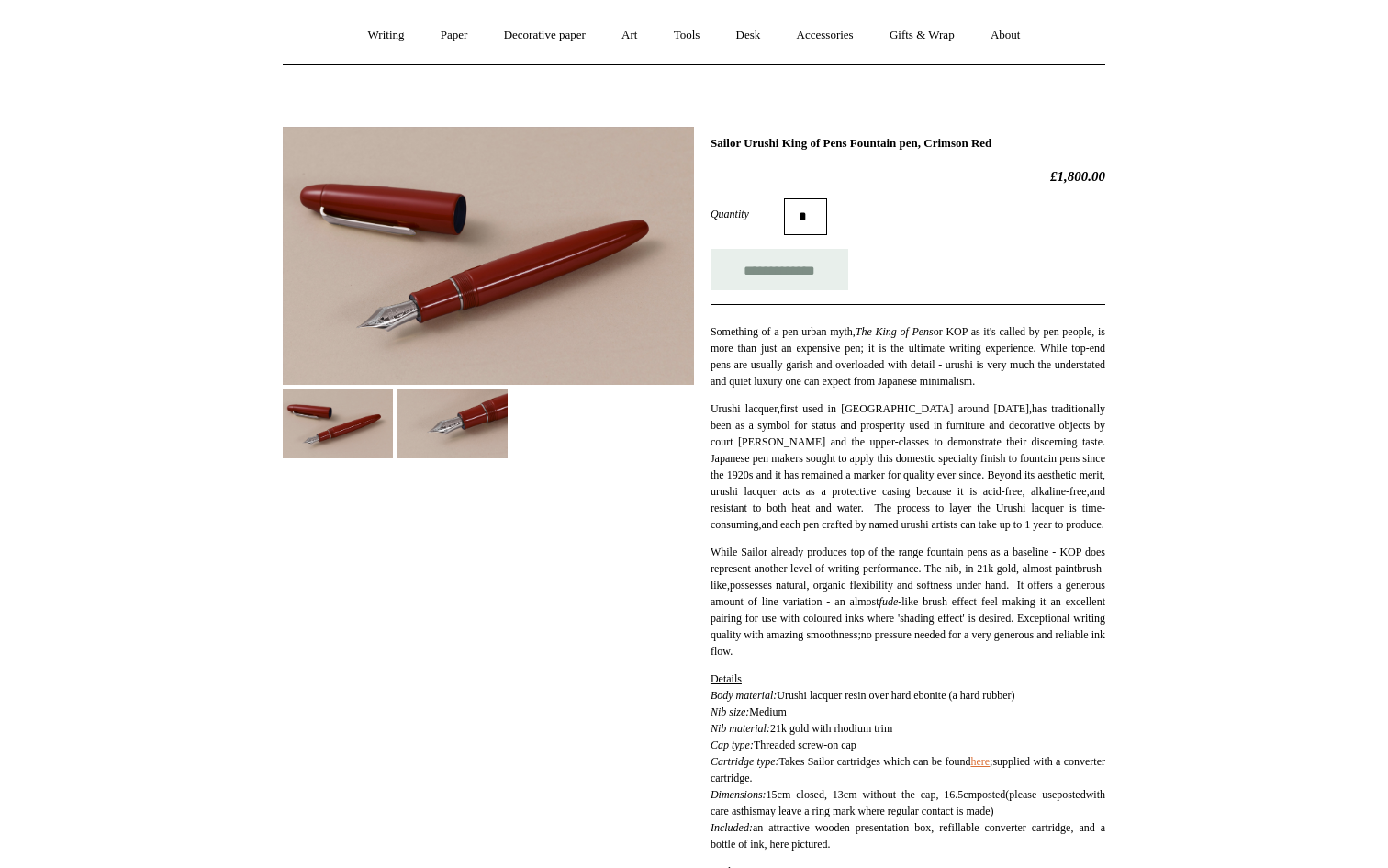
click at [504, 445] on img at bounding box center [453, 423] width 111 height 69
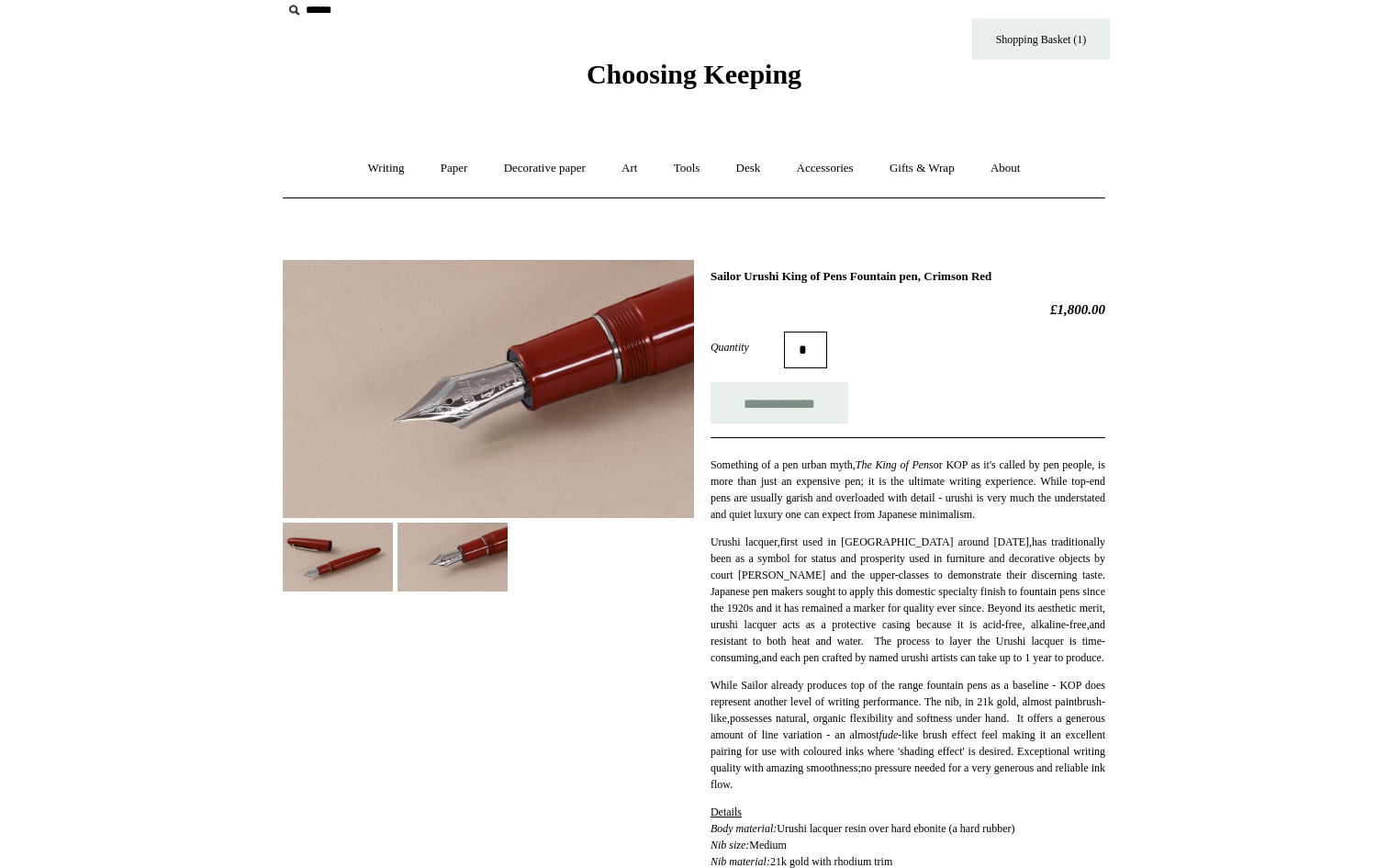
scroll to position [0, 0]
